Goal: Task Accomplishment & Management: Manage account settings

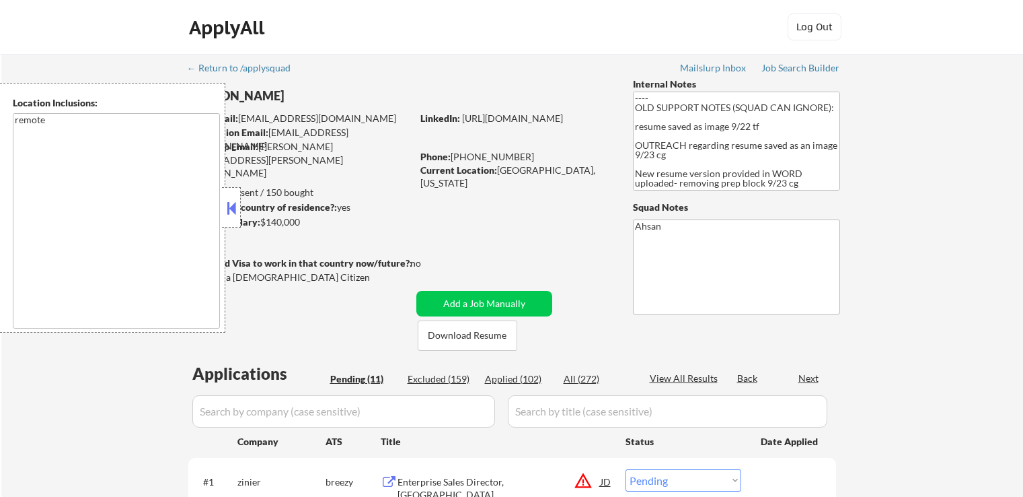
select select ""pending""
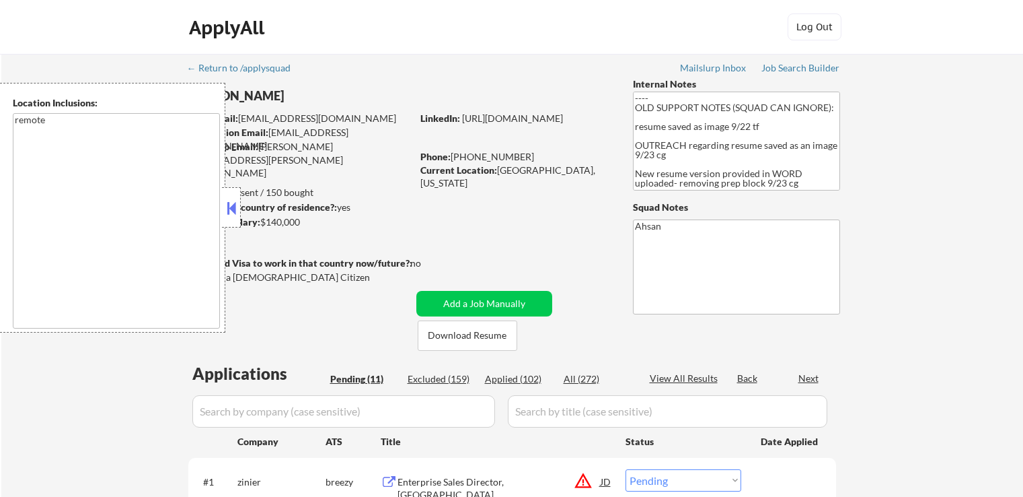
select select ""pending""
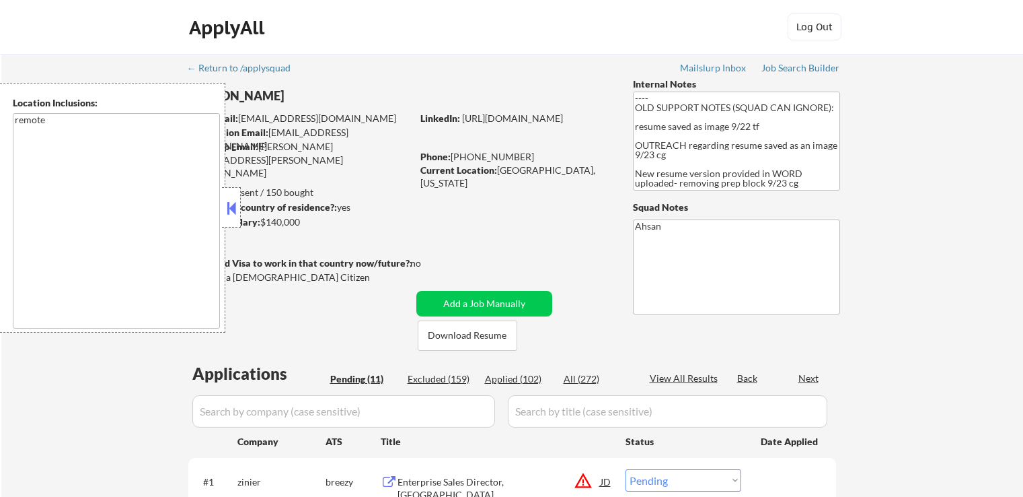
select select ""pending""
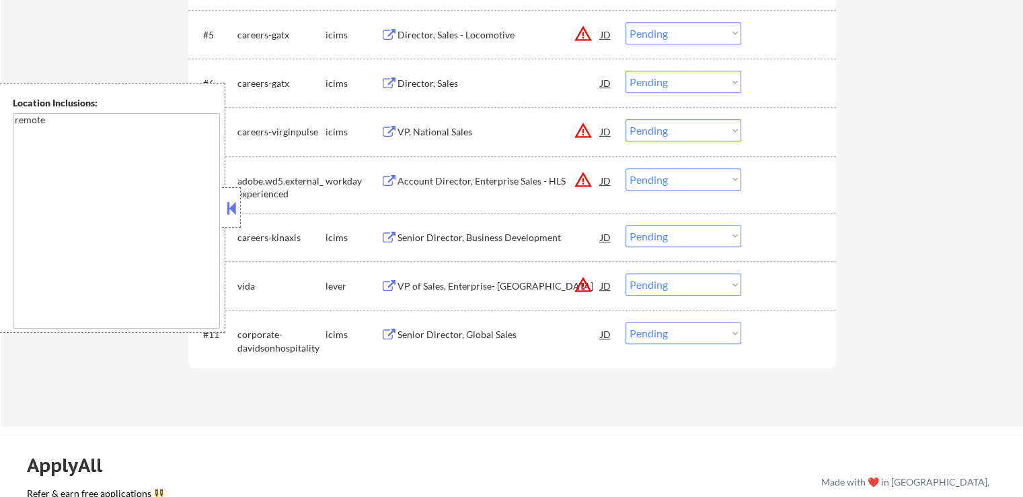
scroll to position [740, 0]
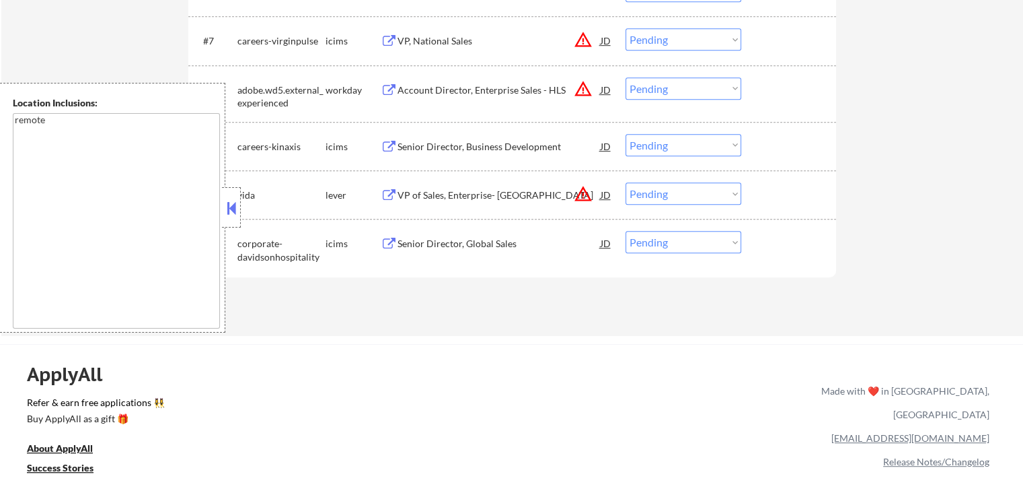
click at [675, 202] on select "Choose an option... Pending Applied Excluded (Questions) Excluded (Expired) Exc…" at bounding box center [684, 193] width 116 height 22
click at [626, 182] on select "Choose an option... Pending Applied Excluded (Questions) Excluded (Expired) Exc…" at bounding box center [684, 193] width 116 height 22
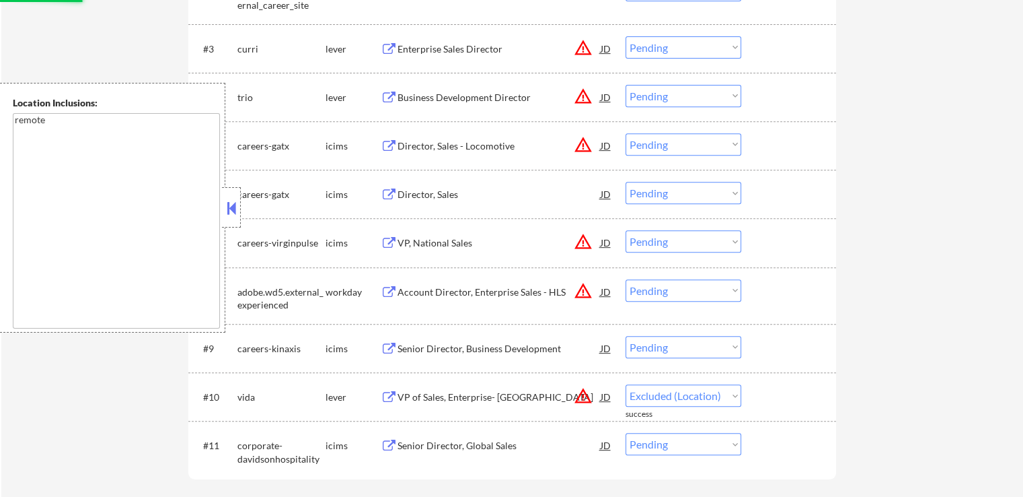
select select ""pending""
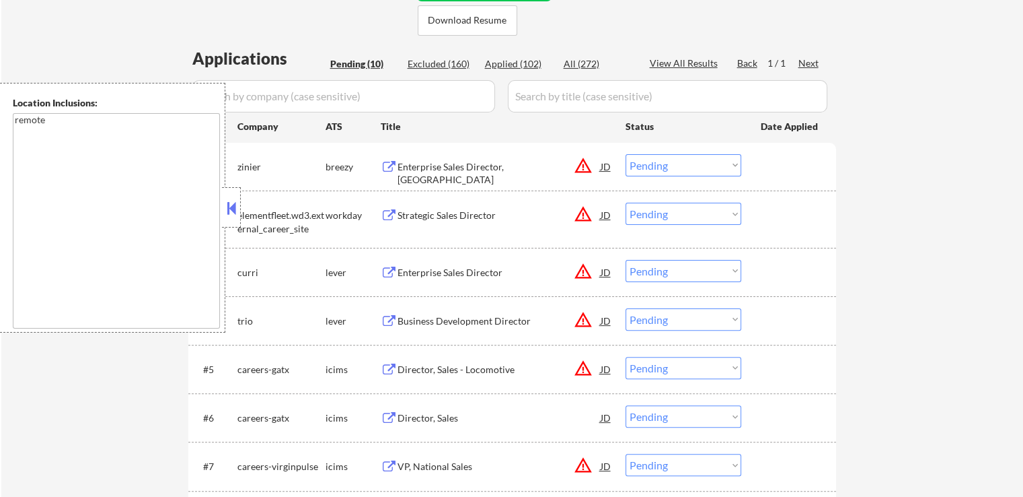
scroll to position [336, 0]
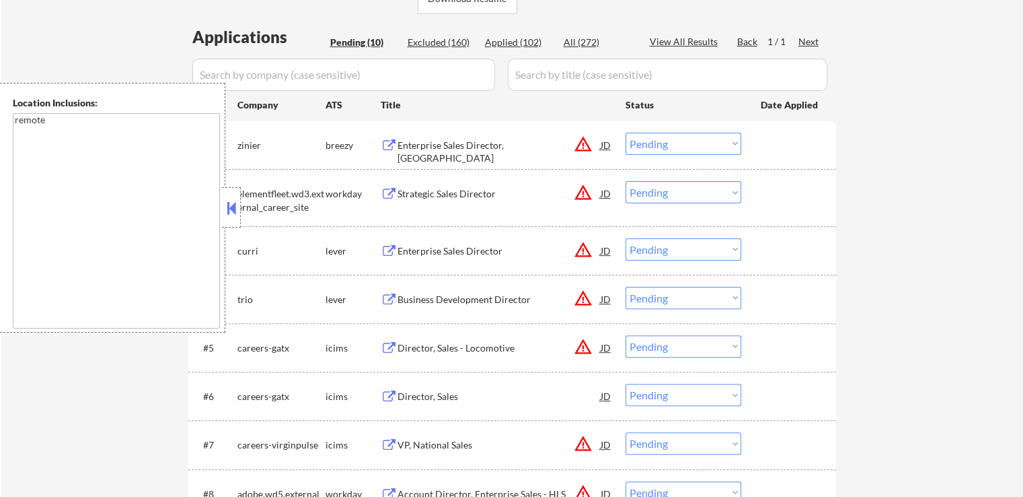
click at [509, 147] on div "Enterprise Sales Director, [GEOGRAPHIC_DATA]" at bounding box center [499, 152] width 203 height 26
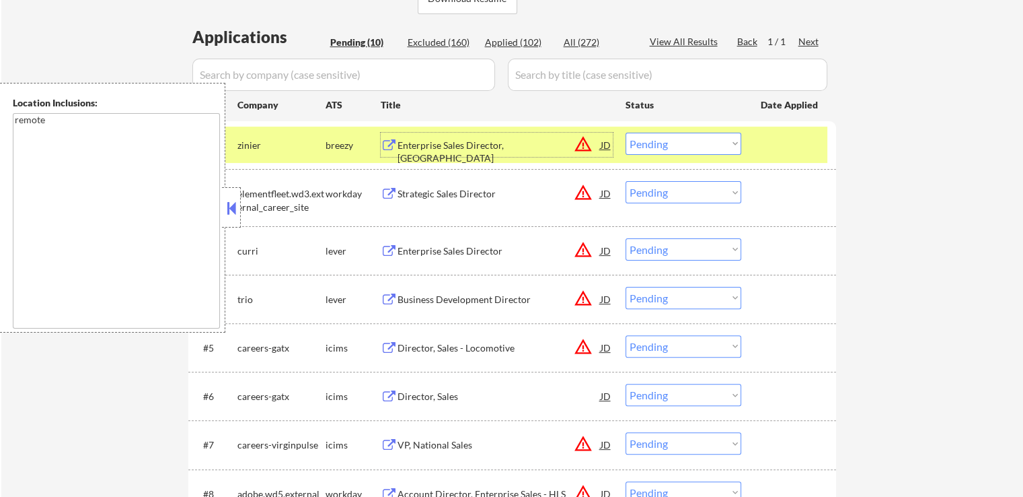
click at [486, 254] on div "Enterprise Sales Director" at bounding box center [499, 250] width 203 height 13
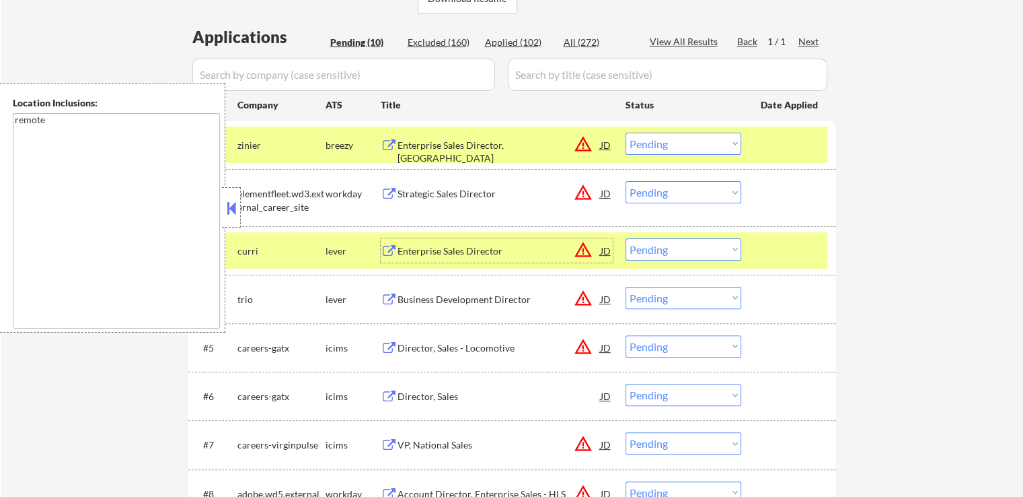
click at [464, 152] on div "Enterprise Sales Director, [GEOGRAPHIC_DATA]" at bounding box center [499, 145] width 203 height 24
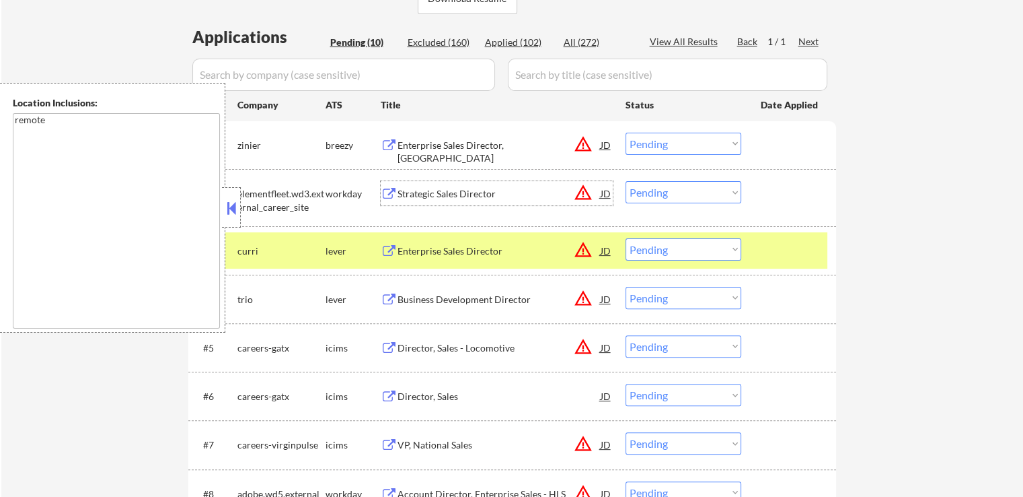
click at [509, 192] on div "Strategic Sales Director" at bounding box center [499, 193] width 203 height 13
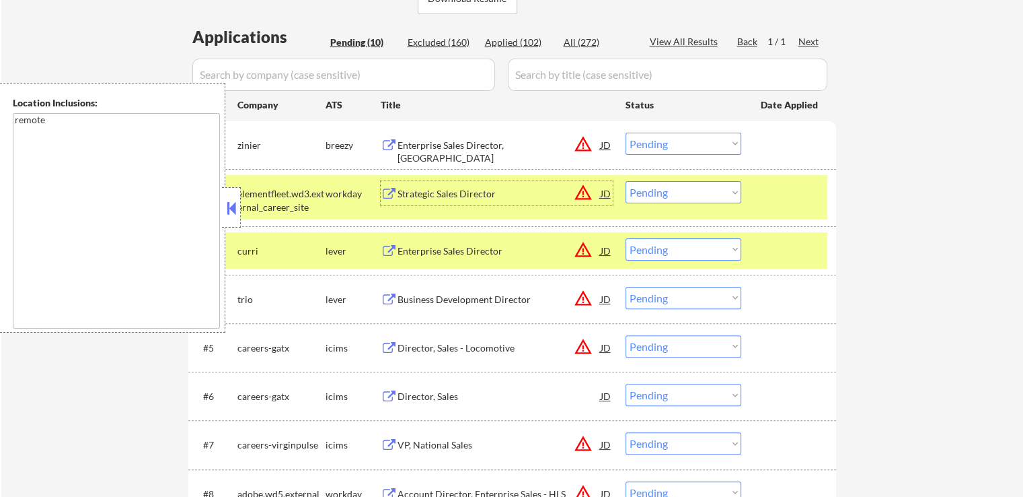
click at [654, 141] on select "Choose an option... Pending Applied Excluded (Questions) Excluded (Expired) Exc…" at bounding box center [684, 144] width 116 height 22
click at [626, 133] on select "Choose an option... Pending Applied Excluded (Questions) Excluded (Expired) Exc…" at bounding box center [684, 144] width 116 height 22
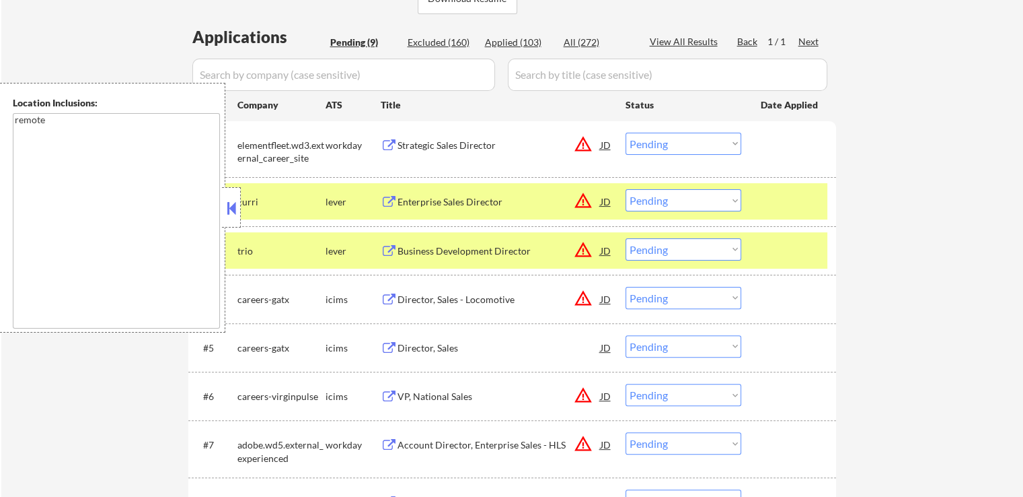
click at [507, 201] on div "Enterprise Sales Director" at bounding box center [499, 201] width 203 height 13
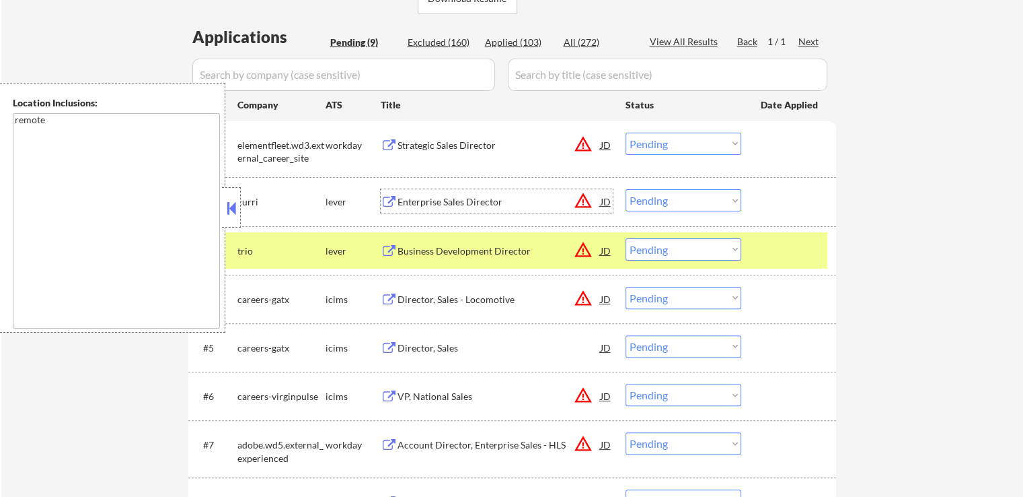
drag, startPoint x: 694, startPoint y: 141, endPoint x: 685, endPoint y: 151, distance: 13.9
click at [692, 141] on select "Choose an option... Pending Applied Excluded (Questions) Excluded (Expired) Exc…" at bounding box center [684, 144] width 116 height 22
click at [626, 133] on select "Choose an option... Pending Applied Excluded (Questions) Excluded (Expired) Exc…" at bounding box center [684, 144] width 116 height 22
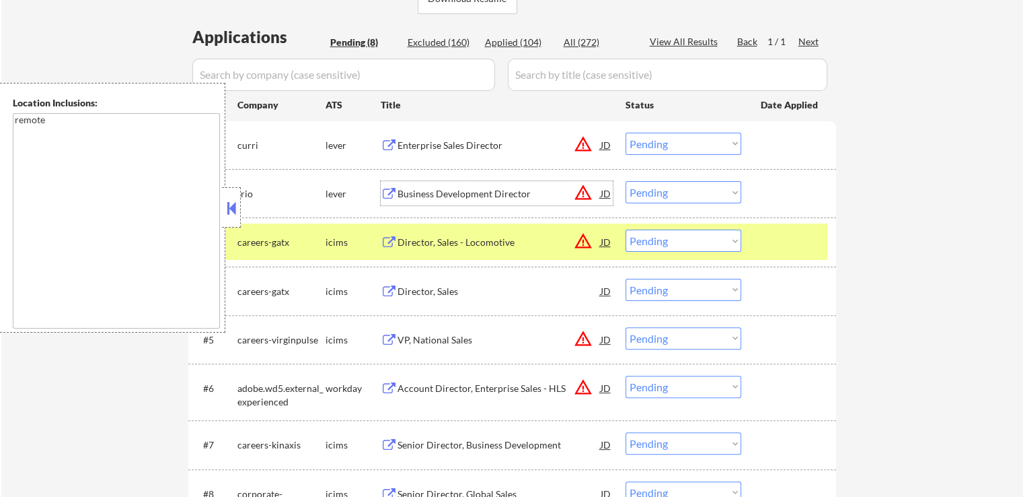
click at [509, 192] on div "Business Development Director" at bounding box center [499, 193] width 203 height 13
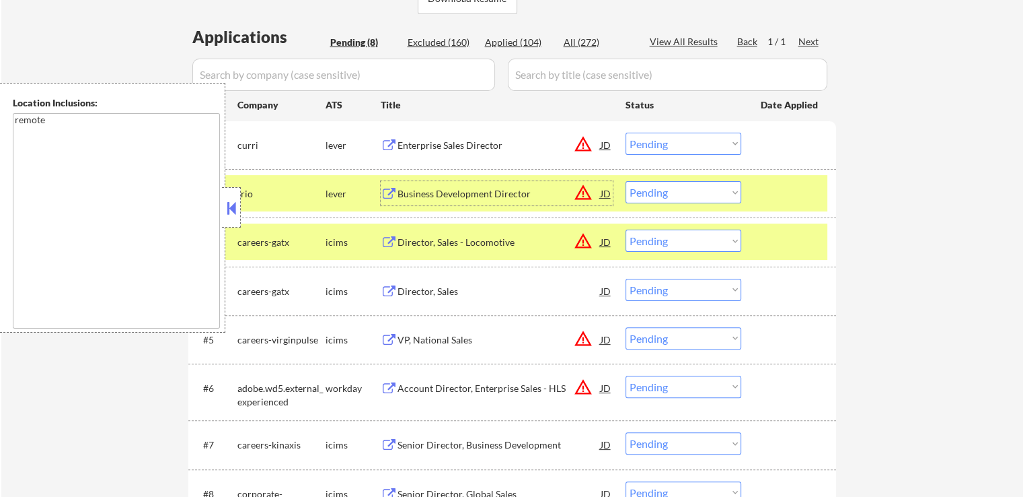
click at [670, 149] on select "Choose an option... Pending Applied Excluded (Questions) Excluded (Expired) Exc…" at bounding box center [684, 144] width 116 height 22
click at [626, 133] on select "Choose an option... Pending Applied Excluded (Questions) Excluded (Expired) Exc…" at bounding box center [684, 144] width 116 height 22
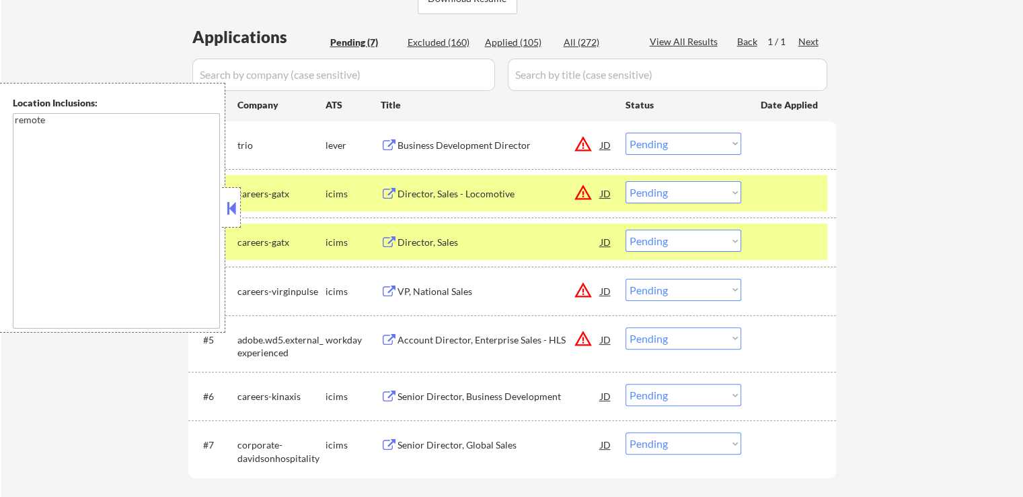
click at [513, 187] on div "Director, Sales - Locomotive" at bounding box center [499, 193] width 203 height 13
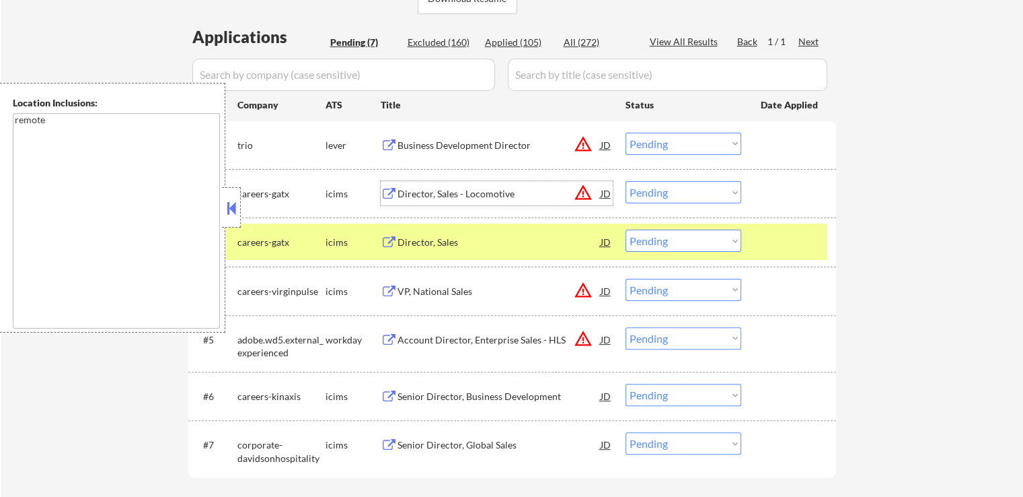
click at [694, 141] on select "Choose an option... Pending Applied Excluded (Questions) Excluded (Expired) Exc…" at bounding box center [684, 144] width 116 height 22
click at [626, 133] on select "Choose an option... Pending Applied Excluded (Questions) Excluded (Expired) Exc…" at bounding box center [684, 144] width 116 height 22
click at [506, 246] on div "Director, Sales" at bounding box center [499, 241] width 203 height 13
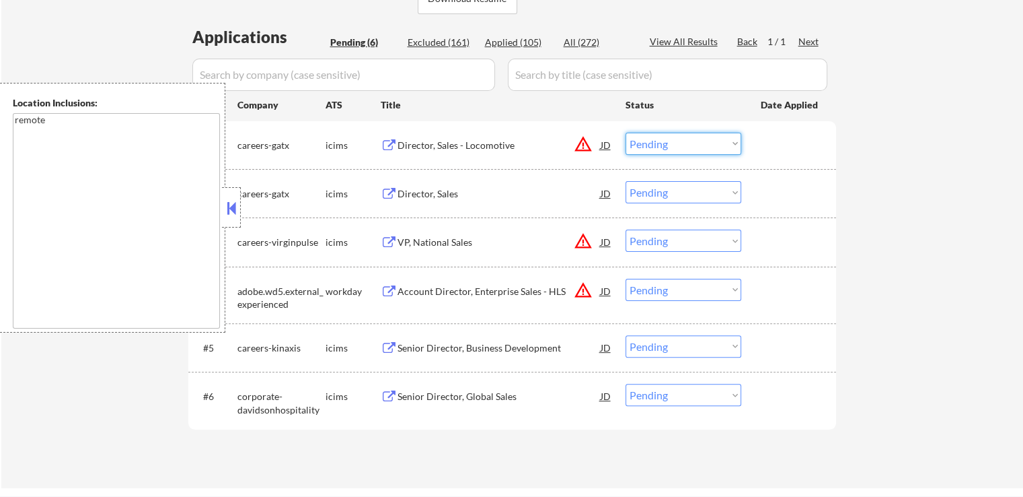
drag, startPoint x: 678, startPoint y: 143, endPoint x: 677, endPoint y: 152, distance: 8.8
click at [678, 143] on select "Choose an option... Pending Applied Excluded (Questions) Excluded (Expired) Exc…" at bounding box center [684, 144] width 116 height 22
click at [626, 133] on select "Choose an option... Pending Applied Excluded (Questions) Excluded (Expired) Exc…" at bounding box center [684, 144] width 116 height 22
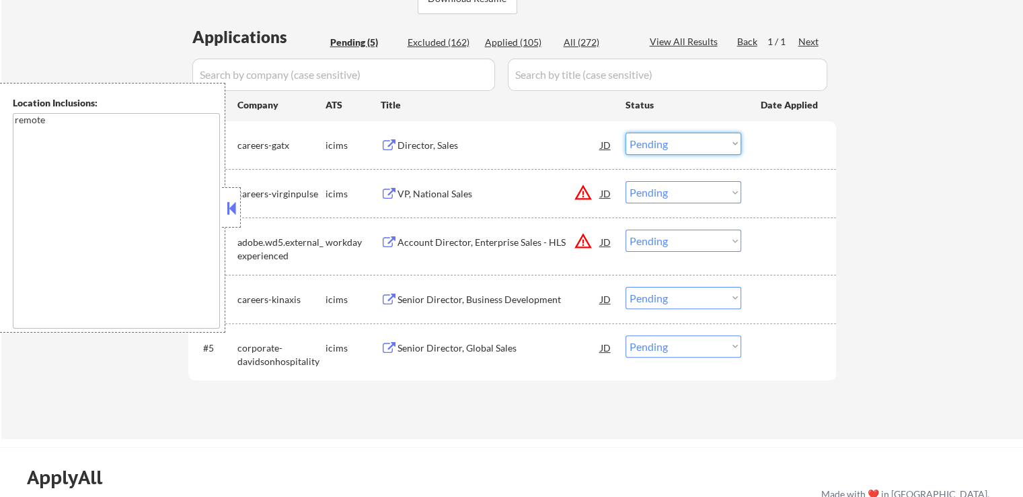
click at [669, 144] on select "Choose an option... Pending Applied Excluded (Questions) Excluded (Expired) Exc…" at bounding box center [684, 144] width 116 height 22
click at [626, 133] on select "Choose an option... Pending Applied Excluded (Questions) Excluded (Expired) Exc…" at bounding box center [684, 144] width 116 height 22
click at [854, 185] on div "← Return to /applysquad Mailslurp Inbox Job Search Builder [PERSON_NAME] User E…" at bounding box center [512, 77] width 1022 height 721
select select ""pending""
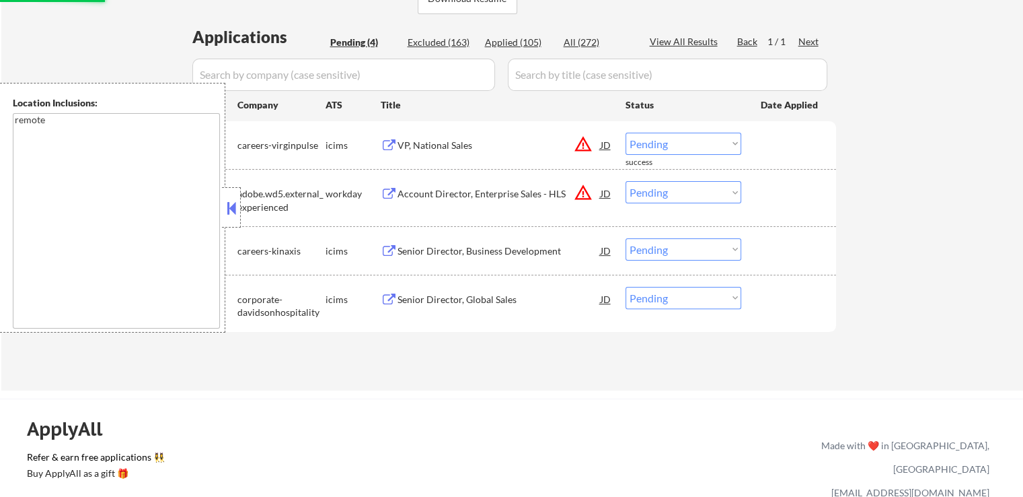
click at [487, 135] on div "VP, National Sales" at bounding box center [499, 145] width 203 height 24
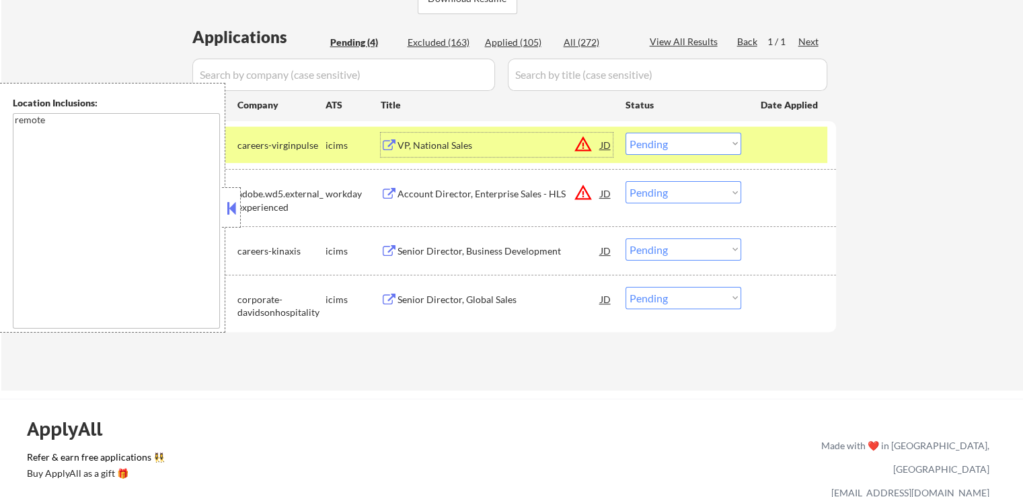
click at [523, 195] on div "Account Director, Enterprise Sales - HLS" at bounding box center [499, 193] width 203 height 13
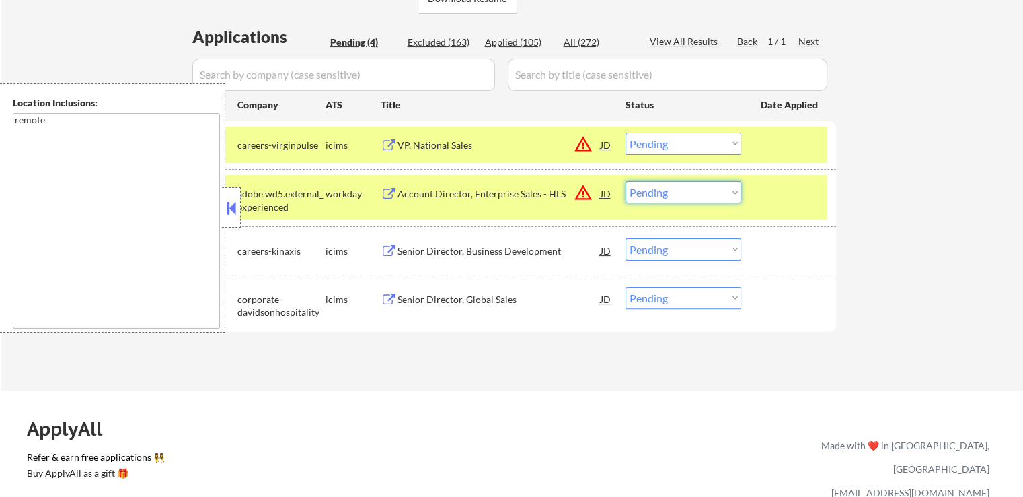
click at [678, 196] on select "Choose an option... Pending Applied Excluded (Questions) Excluded (Expired) Exc…" at bounding box center [684, 192] width 116 height 22
click at [626, 181] on select "Choose an option... Pending Applied Excluded (Questions) Excluded (Expired) Exc…" at bounding box center [684, 192] width 116 height 22
click at [541, 249] on div "Senior Director, Business Development" at bounding box center [499, 250] width 203 height 13
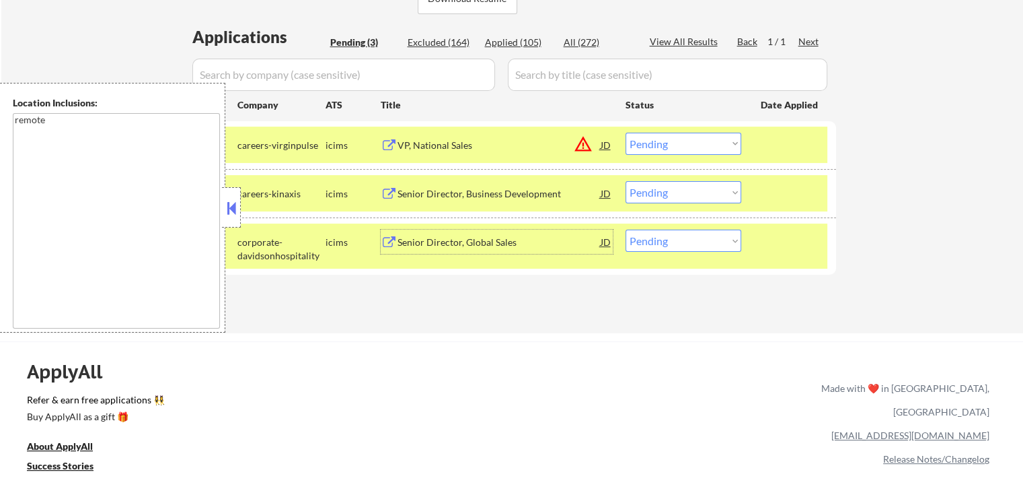
click at [651, 193] on select "Choose an option... Pending Applied Excluded (Questions) Excluded (Expired) Exc…" at bounding box center [684, 192] width 116 height 22
click at [626, 181] on select "Choose an option... Pending Applied Excluded (Questions) Excluded (Expired) Exc…" at bounding box center [684, 192] width 116 height 22
click at [566, 240] on div "Senior Director, Global Sales" at bounding box center [499, 241] width 203 height 13
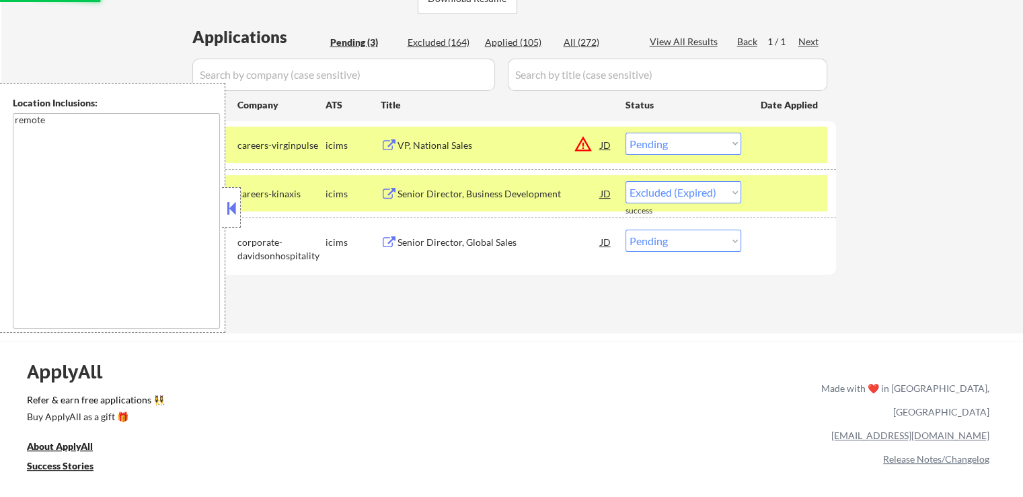
select select ""pending""
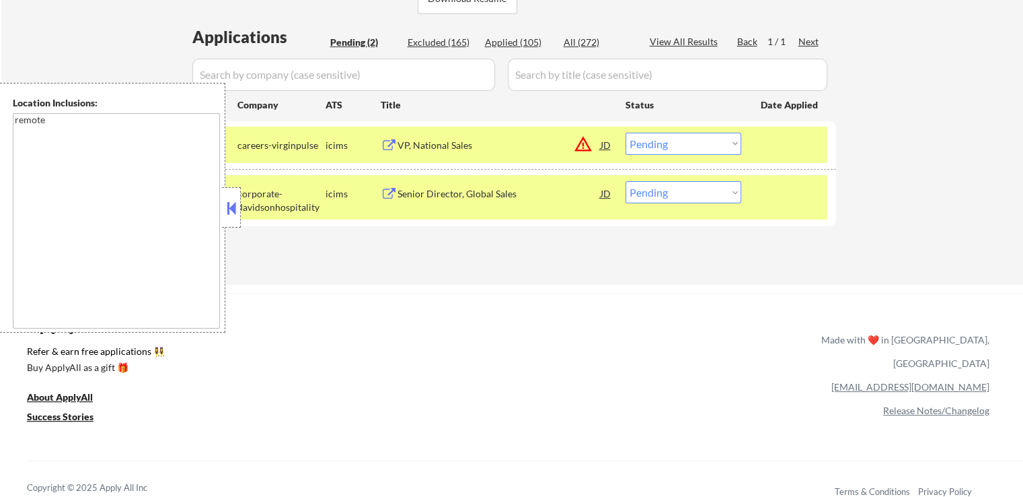
click at [677, 190] on select "Choose an option... Pending Applied Excluded (Questions) Excluded (Expired) Exc…" at bounding box center [684, 192] width 116 height 22
click at [533, 193] on div "Senior Director, Global Sales" at bounding box center [499, 193] width 203 height 13
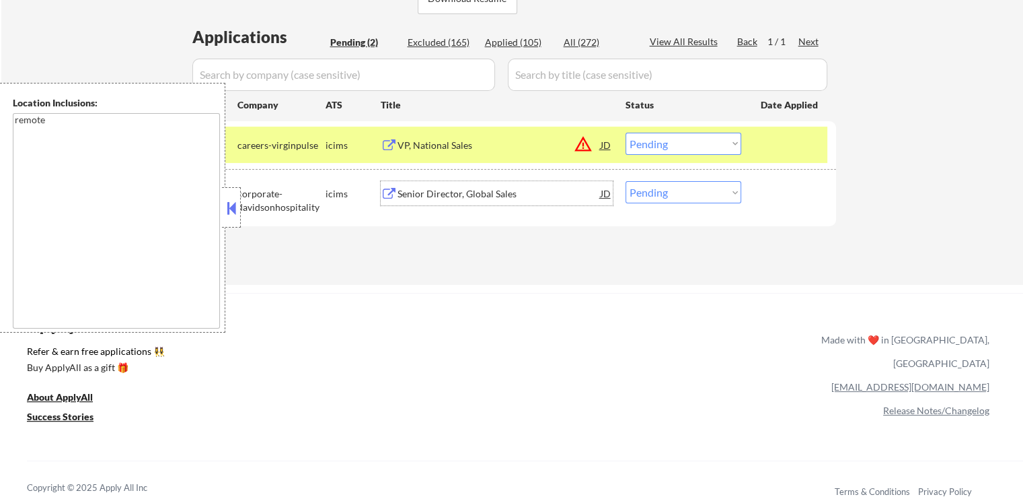
drag, startPoint x: 665, startPoint y: 142, endPoint x: 666, endPoint y: 151, distance: 9.5
click at [665, 142] on select "Choose an option... Pending Applied Excluded (Questions) Excluded (Expired) Exc…" at bounding box center [684, 144] width 116 height 22
select select ""excluded__expired_""
click at [626, 133] on select "Choose an option... Pending Applied Excluded (Questions) Excluded (Expired) Exc…" at bounding box center [684, 144] width 116 height 22
drag, startPoint x: 673, startPoint y: 192, endPoint x: 678, endPoint y: 201, distance: 9.9
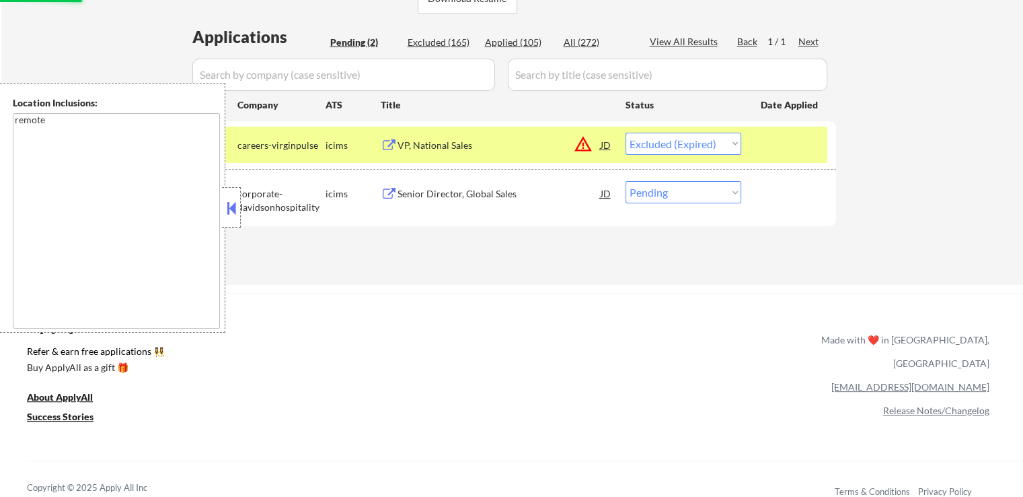
click at [673, 192] on select "Choose an option... Pending Applied Excluded (Questions) Excluded (Expired) Exc…" at bounding box center [684, 192] width 116 height 22
select select ""excluded__expired_""
click at [626, 181] on select "Choose an option... Pending Applied Excluded (Questions) Excluded (Expired) Exc…" at bounding box center [684, 192] width 116 height 22
